Goal: Task Accomplishment & Management: Manage account settings

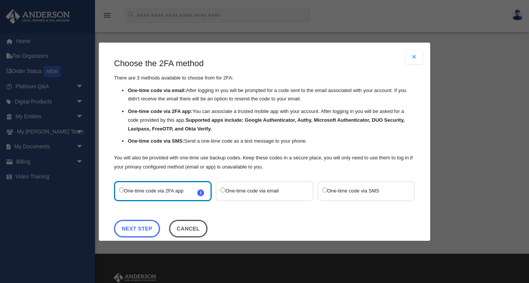
click at [349, 192] on label "One-time code via SMS" at bounding box center [362, 190] width 80 height 10
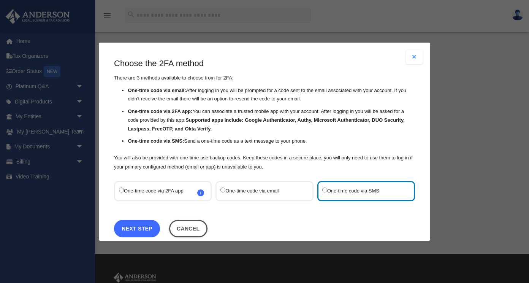
click at [148, 229] on link "Next Step" at bounding box center [137, 227] width 46 height 17
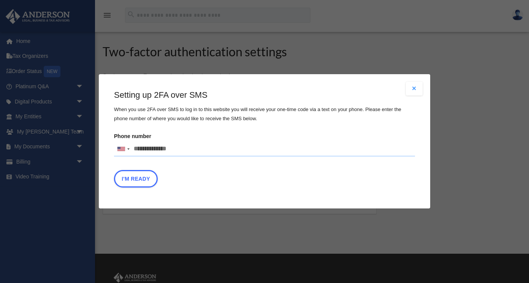
click at [153, 151] on input "Phone number United States +1 United Kingdom +44 Afghanistan (‫افغانستان‬‎) +93…" at bounding box center [264, 148] width 301 height 15
type input "**********"
click at [135, 176] on button "I'm Ready" at bounding box center [136, 178] width 44 height 17
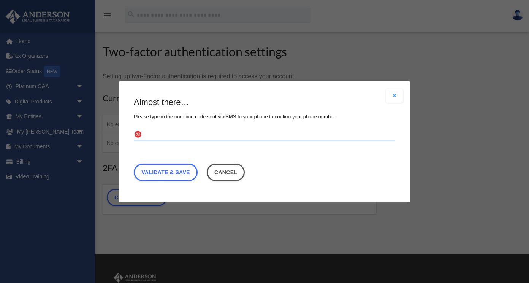
click at [164, 135] on input "text" at bounding box center [264, 134] width 261 height 12
type input "******"
click at [166, 170] on link "Validate & Save" at bounding box center [166, 171] width 64 height 17
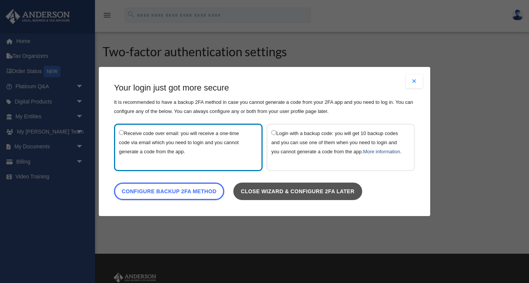
click at [264, 198] on link "Close wizard & configure 2FA later" at bounding box center [297, 190] width 129 height 17
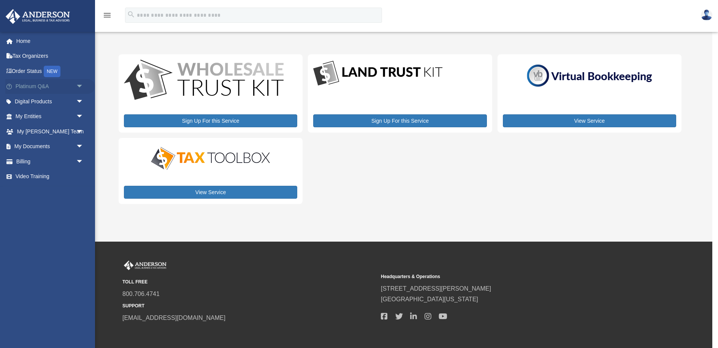
click at [79, 84] on span "arrow_drop_down" at bounding box center [83, 87] width 15 height 16
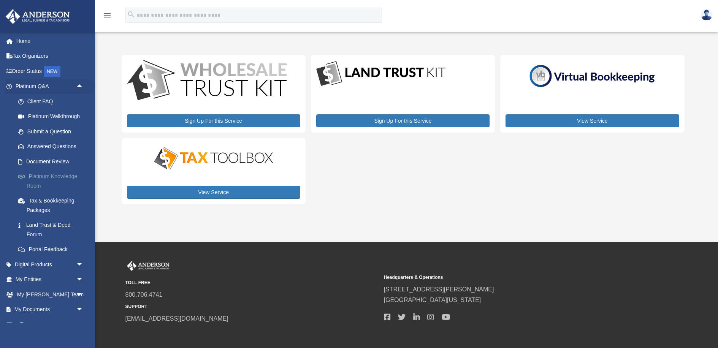
click at [55, 178] on link "Platinum Knowledge Room" at bounding box center [53, 181] width 84 height 24
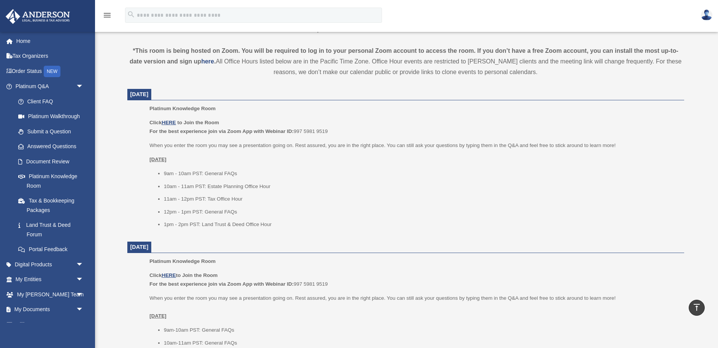
scroll to position [247, 0]
click at [62, 133] on link "Submit a Question" at bounding box center [53, 131] width 84 height 15
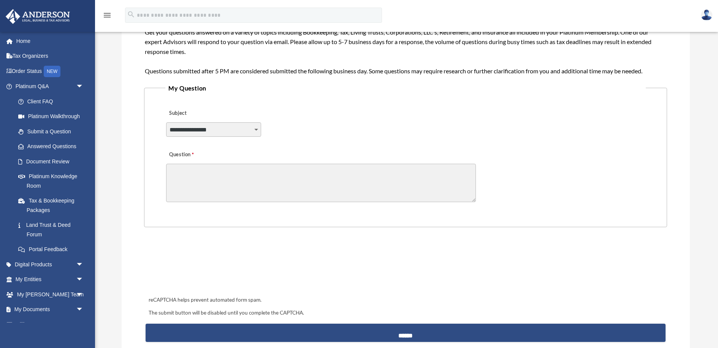
scroll to position [136, 0]
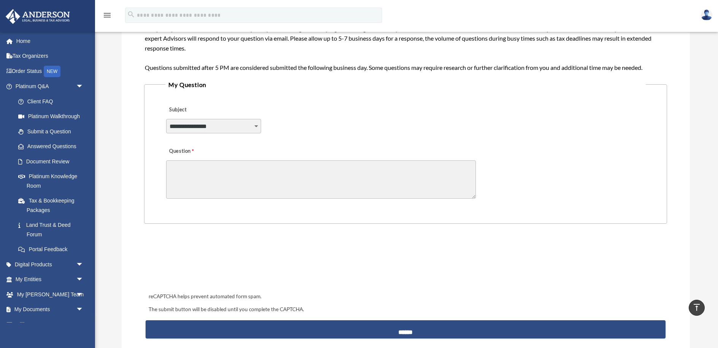
click at [258, 125] on select "**********" at bounding box center [213, 126] width 95 height 14
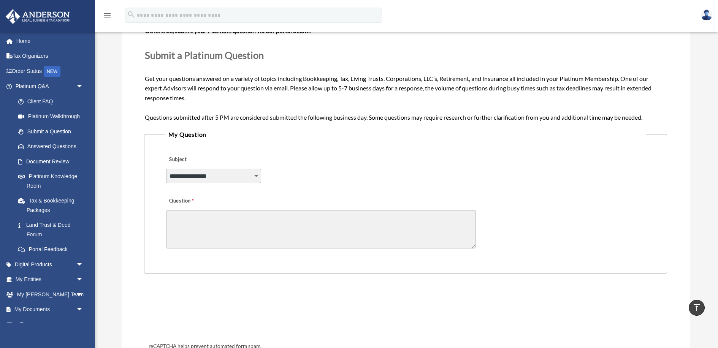
scroll to position [82, 0]
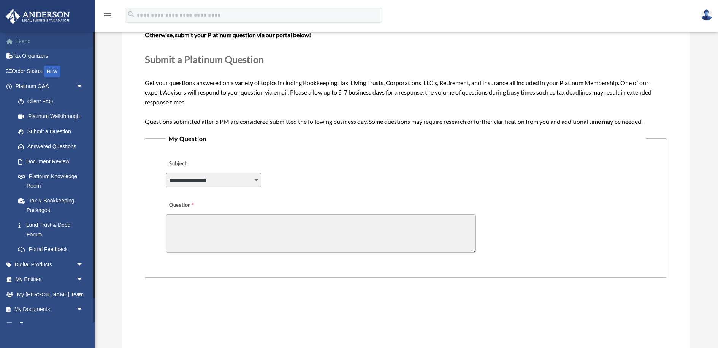
click at [25, 43] on link "Home" at bounding box center [50, 40] width 90 height 15
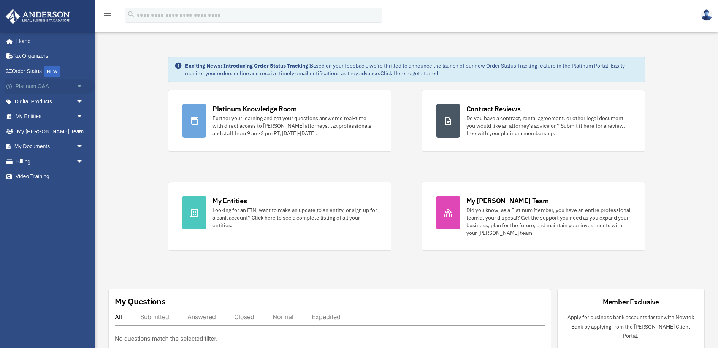
click at [79, 89] on span "arrow_drop_down" at bounding box center [83, 87] width 15 height 16
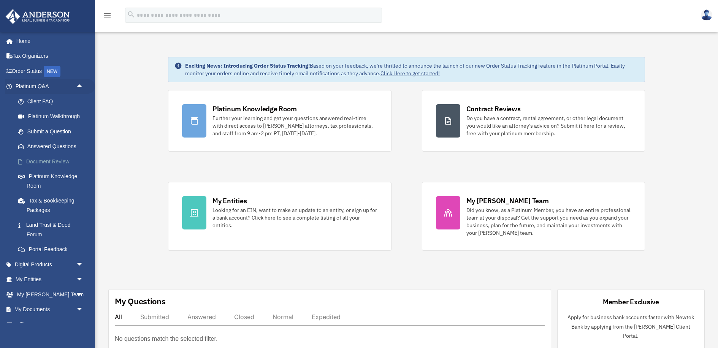
click at [53, 164] on link "Document Review" at bounding box center [53, 161] width 84 height 15
